Goal: Unclear

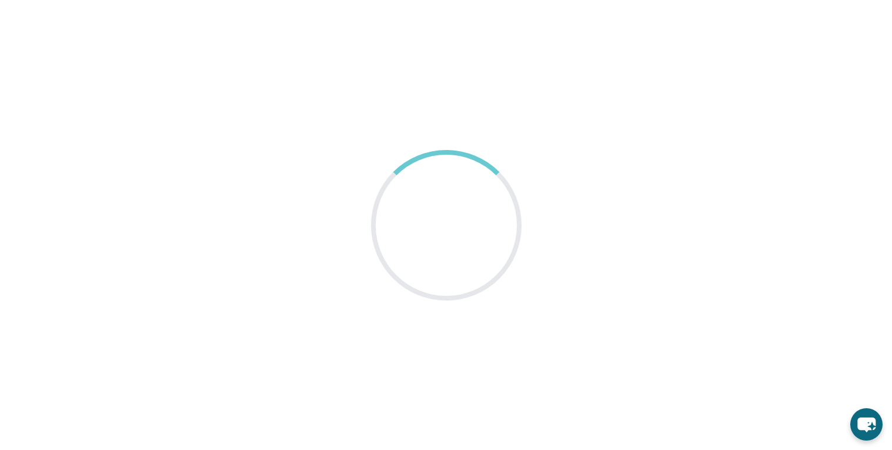
click at [303, 186] on main at bounding box center [446, 225] width 892 height 450
click at [277, 121] on main at bounding box center [446, 225] width 892 height 450
click at [418, 122] on main at bounding box center [446, 225] width 892 height 450
